Goal: Check status

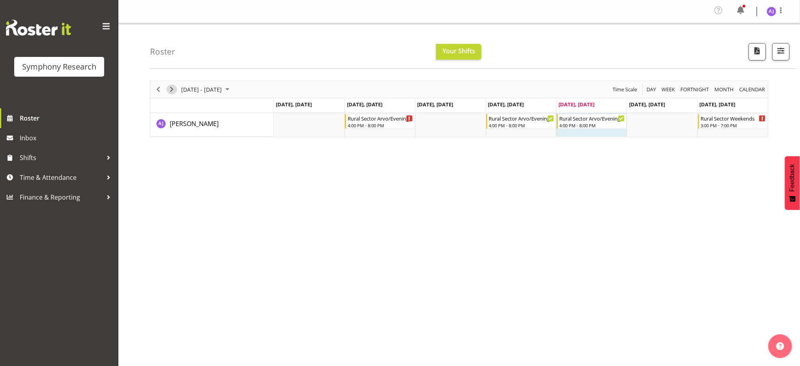
click at [171, 90] on span "Next" at bounding box center [171, 89] width 9 height 10
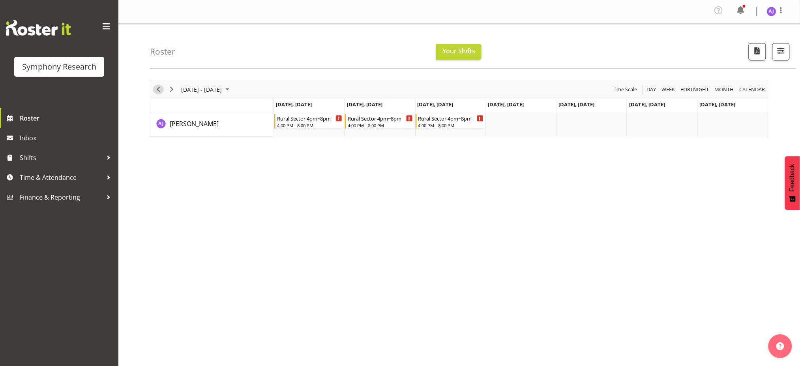
click at [157, 88] on span "Previous" at bounding box center [158, 89] width 9 height 10
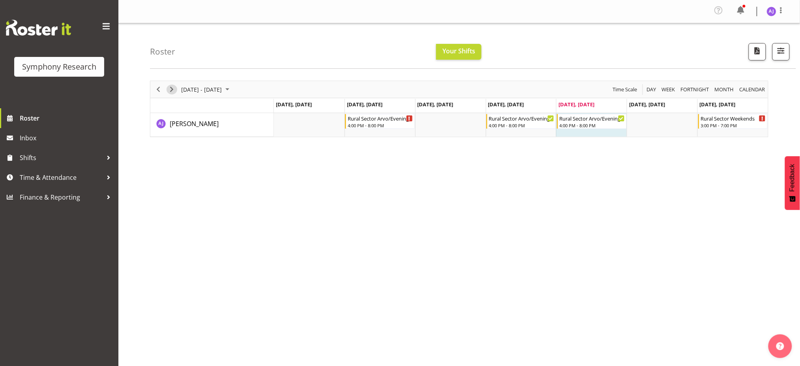
click at [171, 90] on span "Next" at bounding box center [171, 89] width 9 height 10
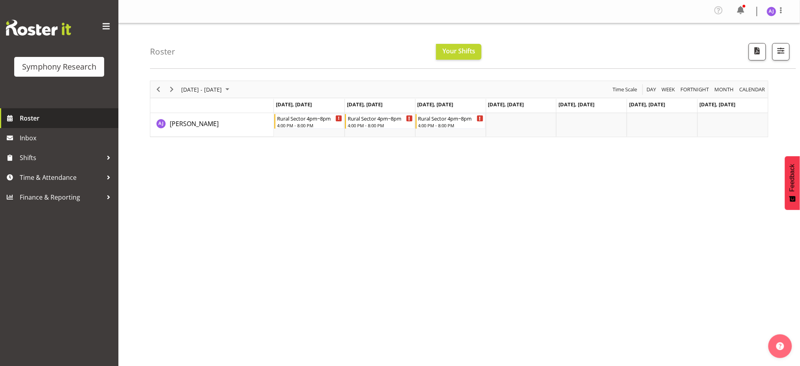
click at [66, 114] on span "Roster" at bounding box center [67, 118] width 95 height 12
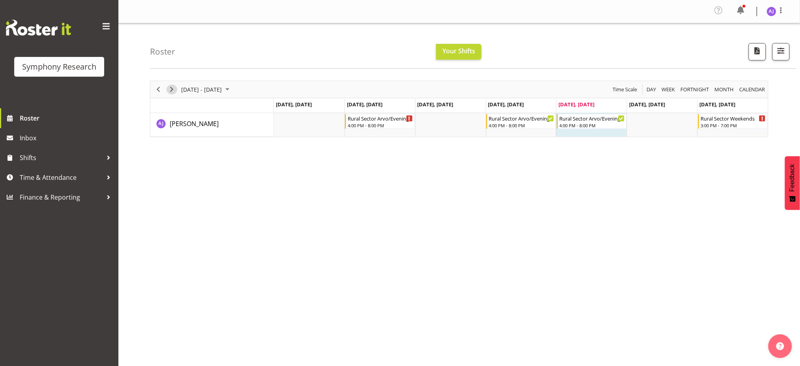
click at [172, 90] on span "Next" at bounding box center [171, 89] width 9 height 10
